Goal: Use online tool/utility: Utilize a website feature to perform a specific function

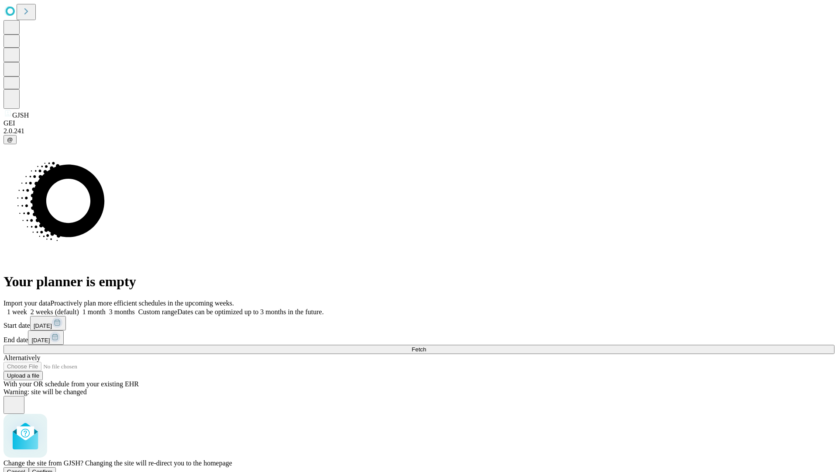
click at [53, 468] on span "Confirm" at bounding box center [42, 471] width 21 height 7
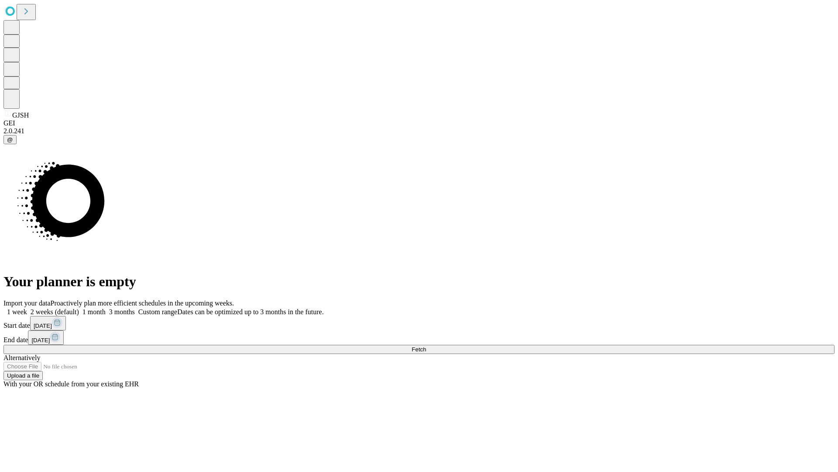
click at [79, 308] on label "2 weeks (default)" at bounding box center [53, 311] width 52 height 7
click at [426, 346] on span "Fetch" at bounding box center [419, 349] width 14 height 7
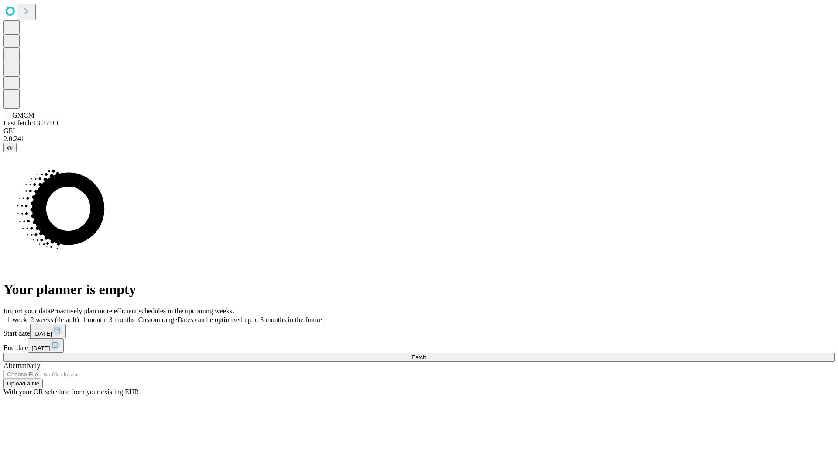
click at [79, 316] on label "2 weeks (default)" at bounding box center [53, 319] width 52 height 7
click at [426, 354] on span "Fetch" at bounding box center [419, 357] width 14 height 7
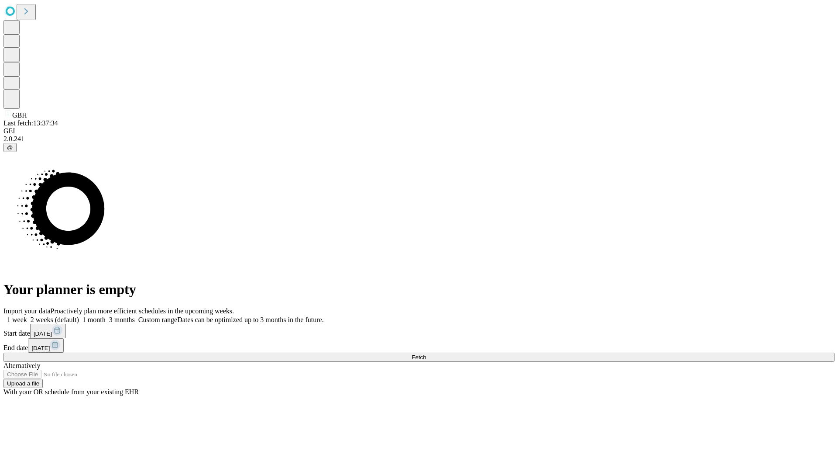
click at [79, 316] on label "2 weeks (default)" at bounding box center [53, 319] width 52 height 7
click at [426, 354] on span "Fetch" at bounding box center [419, 357] width 14 height 7
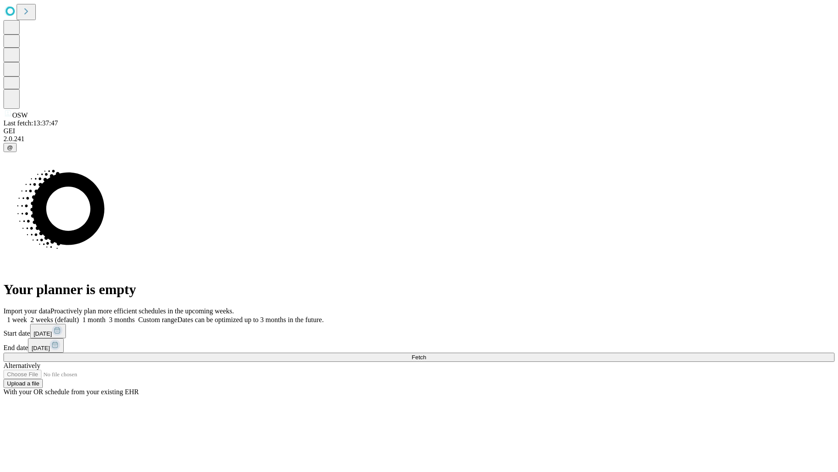
click at [79, 316] on label "2 weeks (default)" at bounding box center [53, 319] width 52 height 7
click at [426, 354] on span "Fetch" at bounding box center [419, 357] width 14 height 7
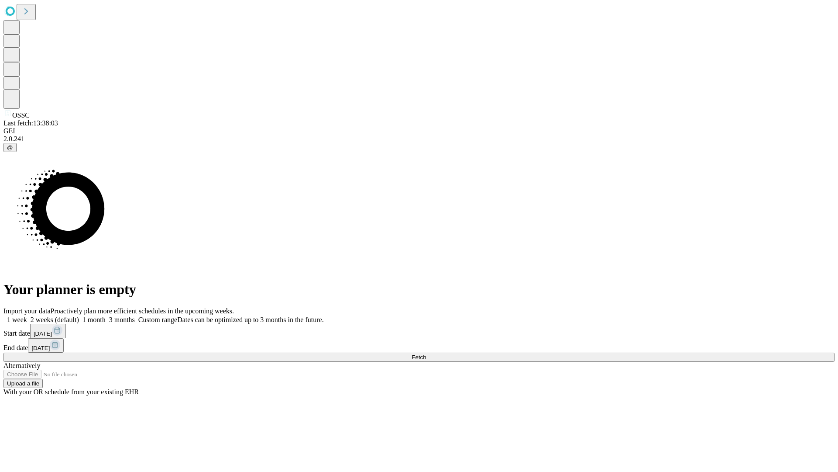
click at [426, 354] on span "Fetch" at bounding box center [419, 357] width 14 height 7
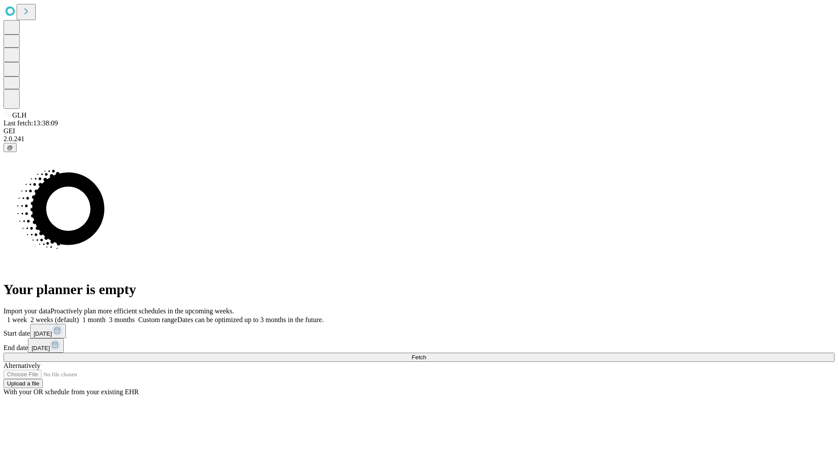
click at [79, 316] on label "2 weeks (default)" at bounding box center [53, 319] width 52 height 7
click at [426, 354] on span "Fetch" at bounding box center [419, 357] width 14 height 7
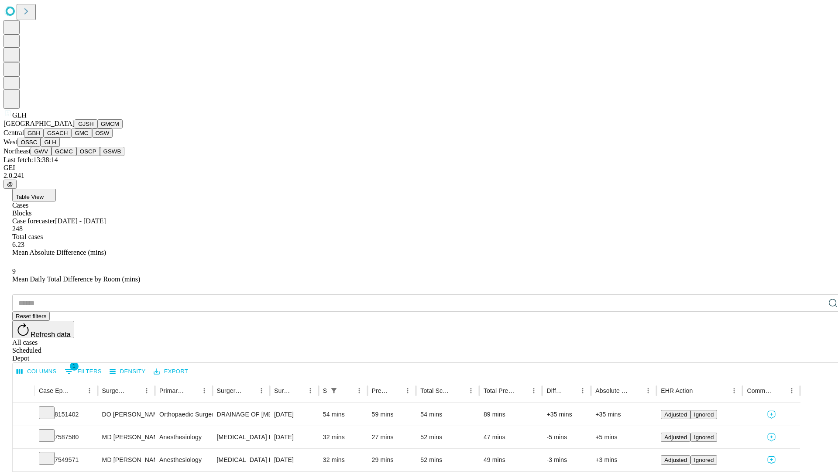
click at [52, 156] on button "GWV" at bounding box center [41, 151] width 21 height 9
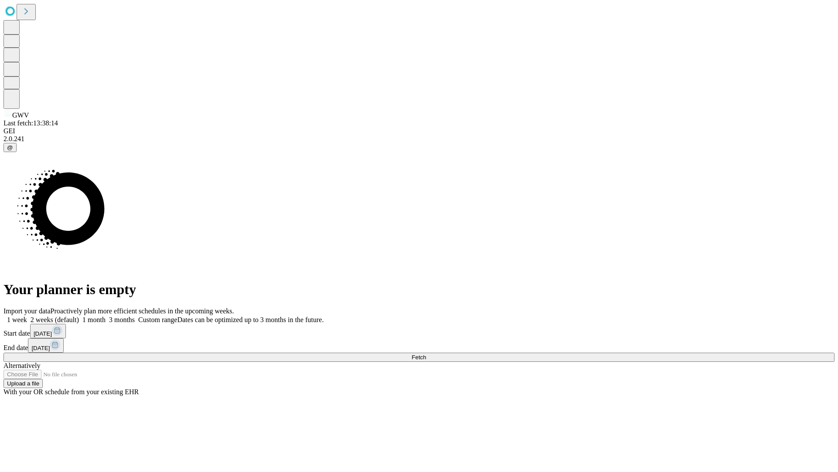
click at [426, 354] on span "Fetch" at bounding box center [419, 357] width 14 height 7
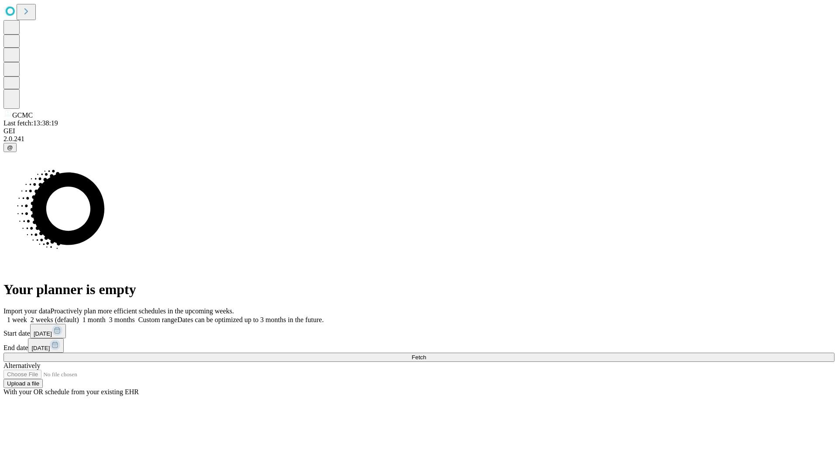
click at [79, 316] on label "2 weeks (default)" at bounding box center [53, 319] width 52 height 7
click at [426, 354] on span "Fetch" at bounding box center [419, 357] width 14 height 7
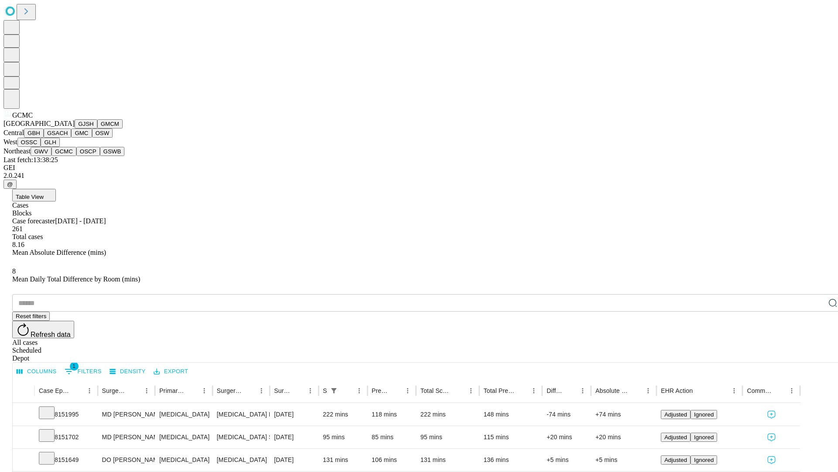
click at [76, 156] on button "OSCP" at bounding box center [88, 151] width 24 height 9
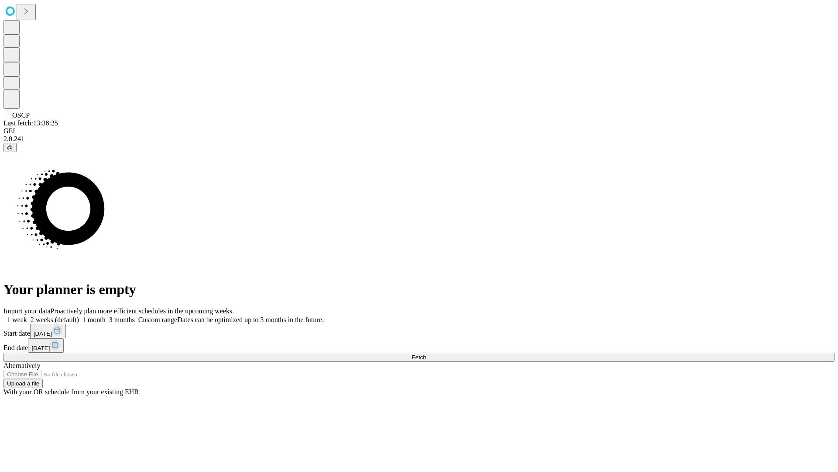
click at [426, 354] on span "Fetch" at bounding box center [419, 357] width 14 height 7
